Goal: Information Seeking & Learning: Understand process/instructions

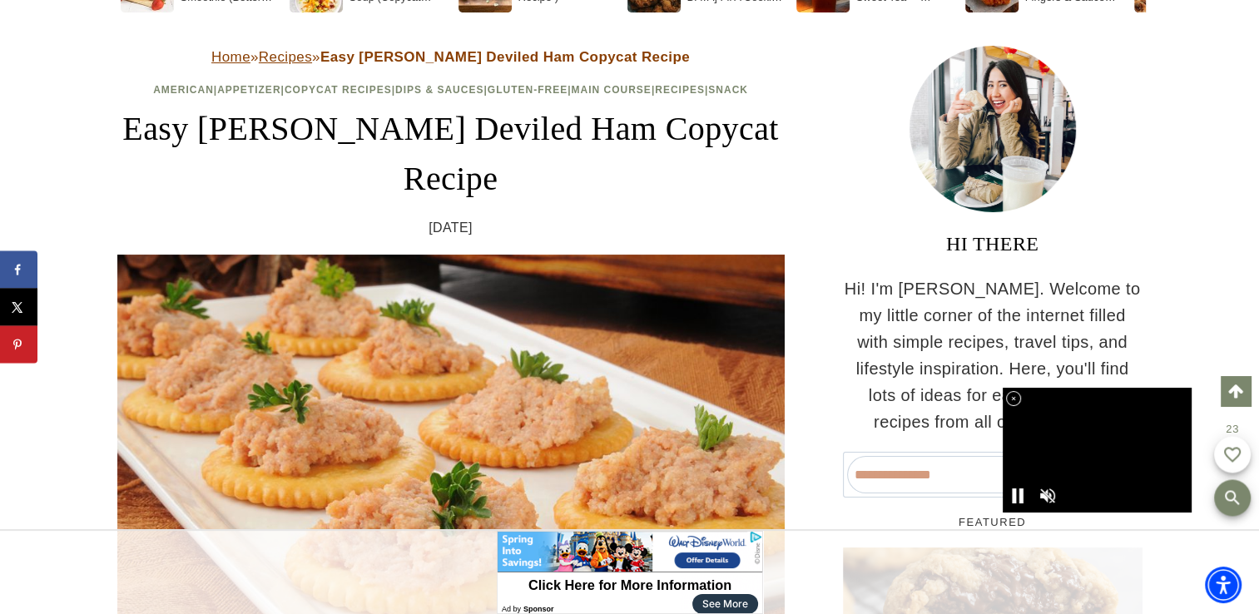
click at [1014, 400] on icon at bounding box center [1014, 399] width 14 height 14
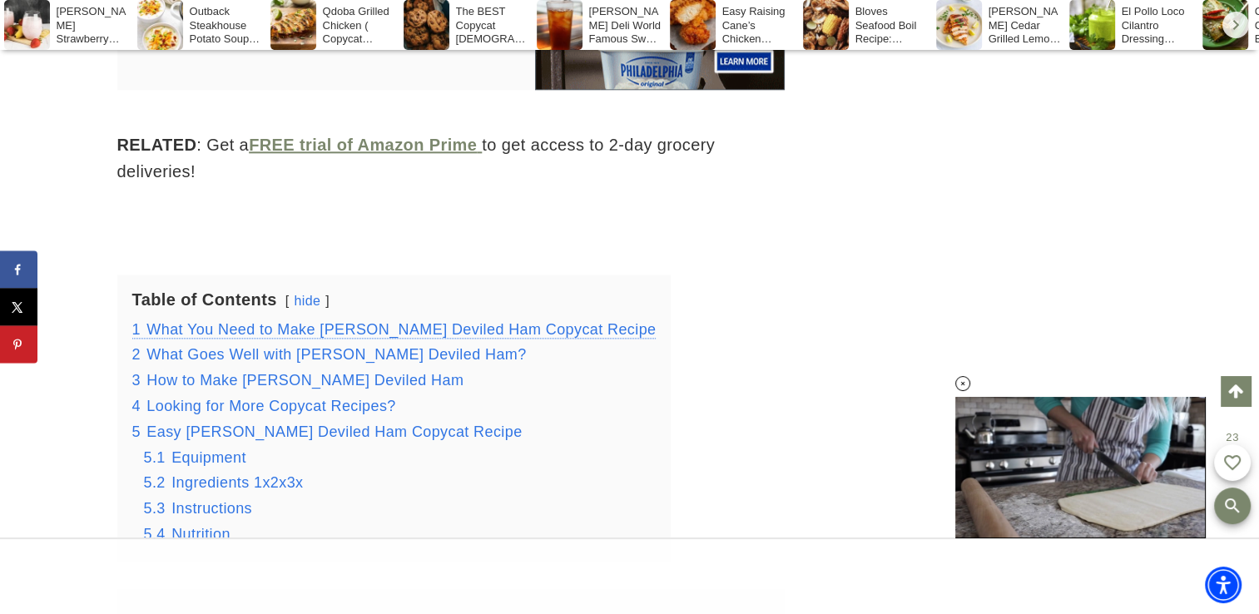
click at [581, 321] on span "What You Need to Make [PERSON_NAME] Deviled Ham Copycat Recipe" at bounding box center [400, 329] width 509 height 17
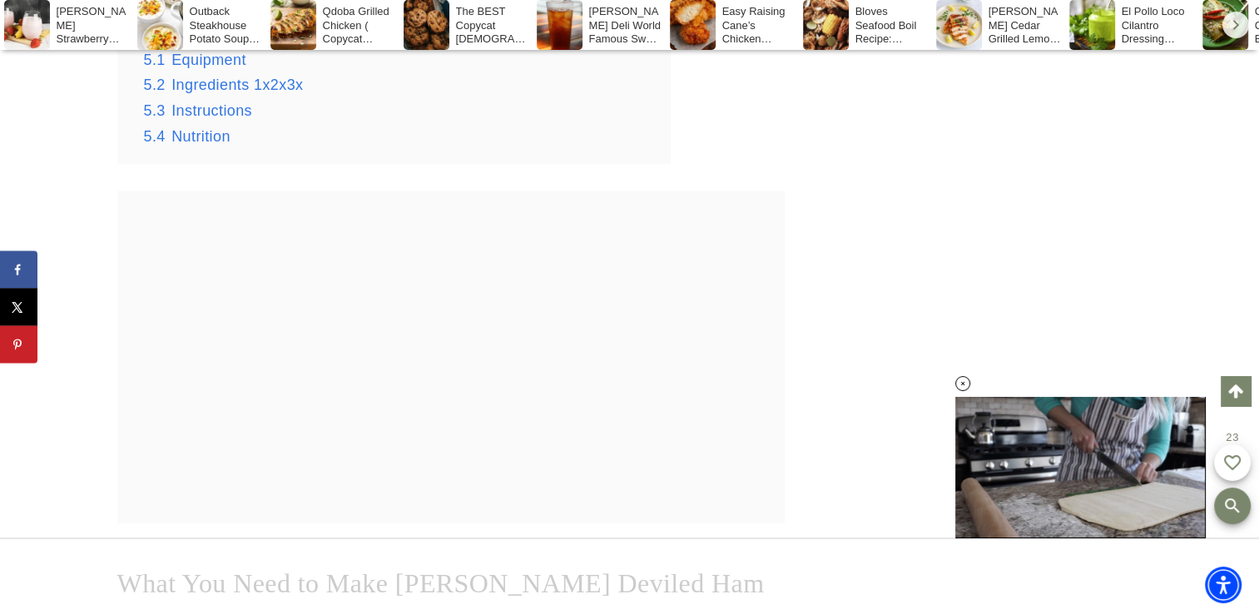
scroll to position [2930, 0]
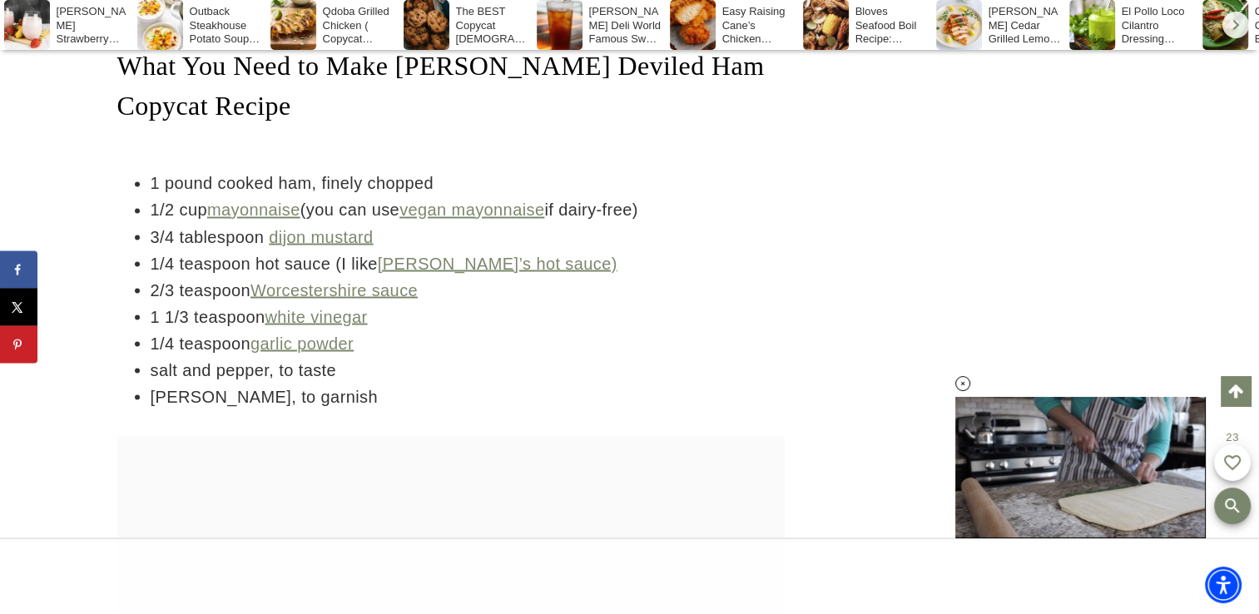
click at [581, 329] on li "1/4 teaspoon garlic powder" at bounding box center [468, 342] width 634 height 27
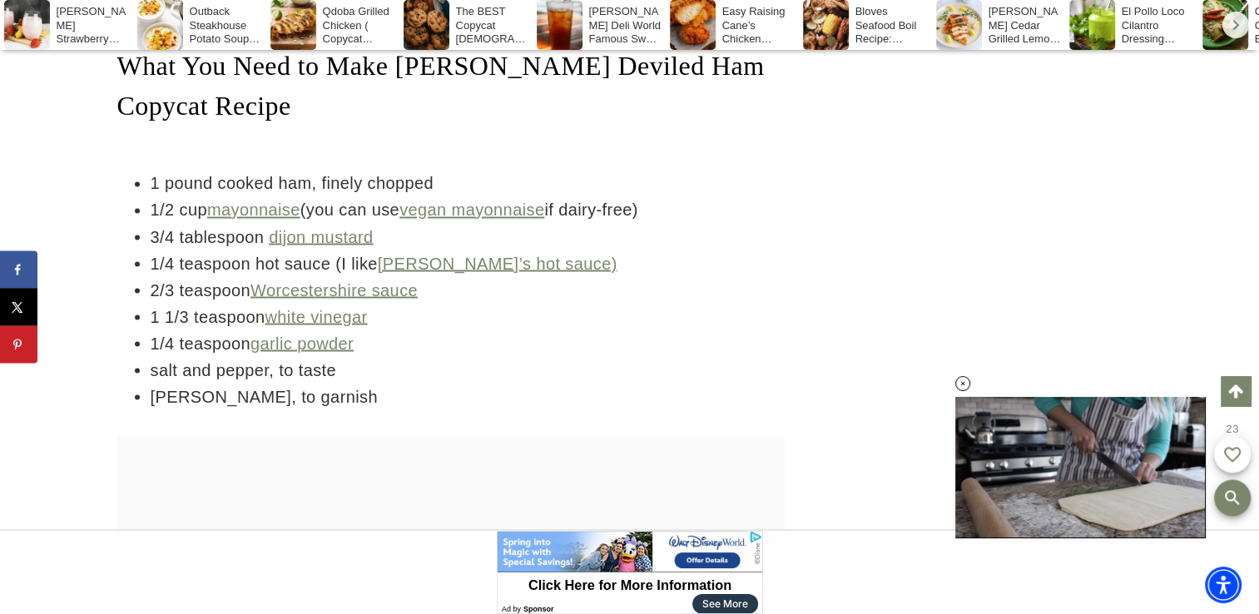
click at [581, 329] on li "1/4 teaspoon garlic powder" at bounding box center [468, 342] width 634 height 27
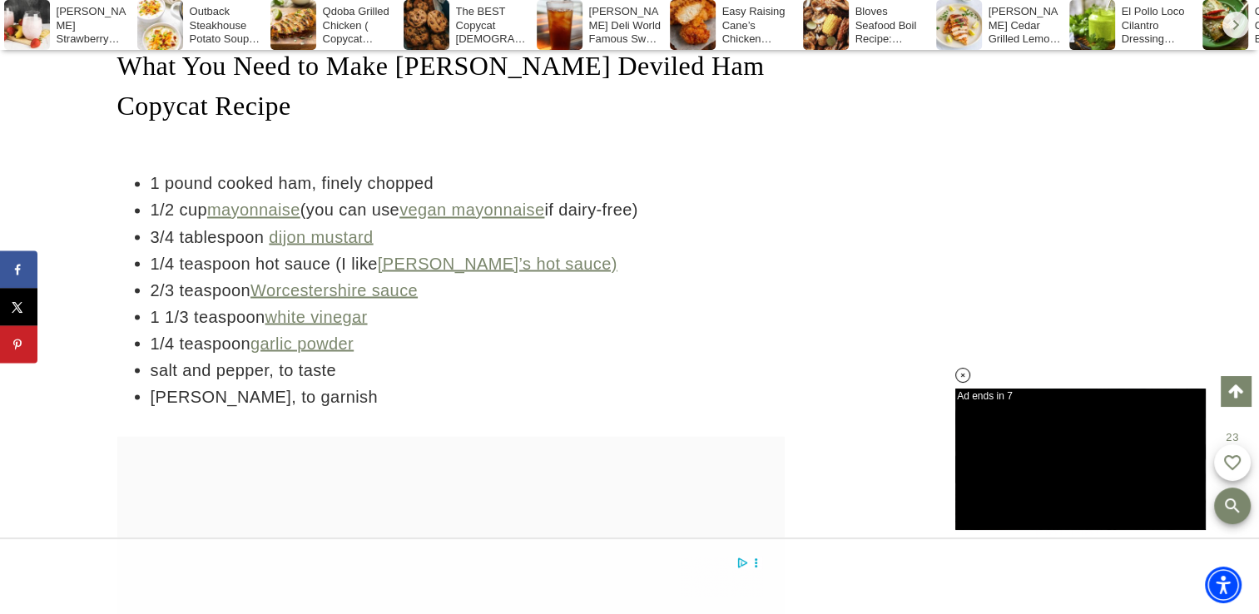
click at [581, 329] on li "1/4 teaspoon garlic powder" at bounding box center [468, 342] width 634 height 27
